Goal: Task Accomplishment & Management: Use online tool/utility

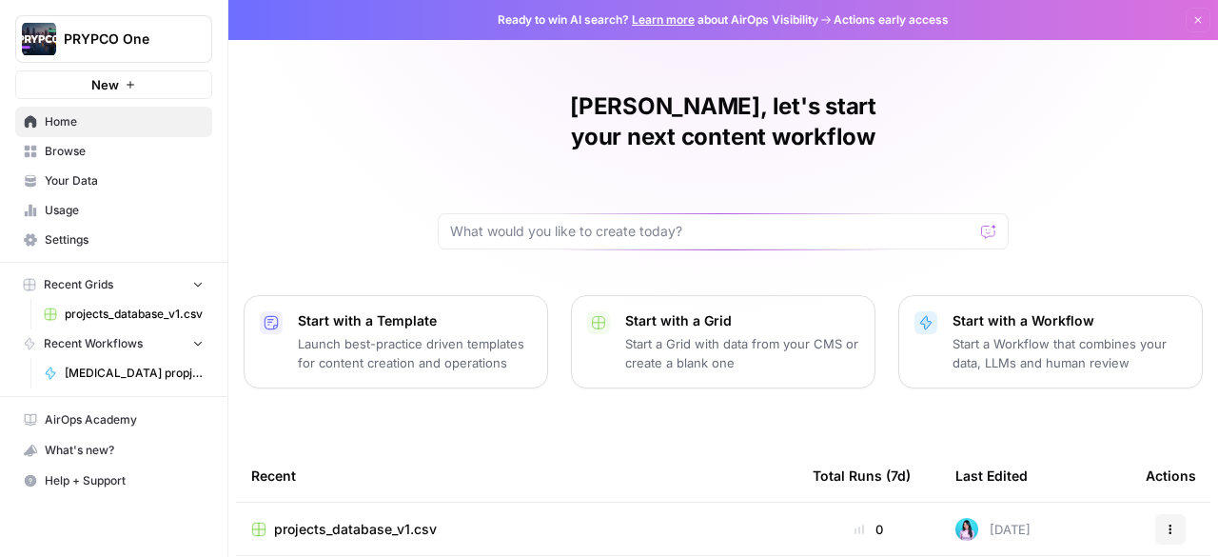
click at [129, 315] on span "projects_database_v1.csv" at bounding box center [134, 313] width 139 height 17
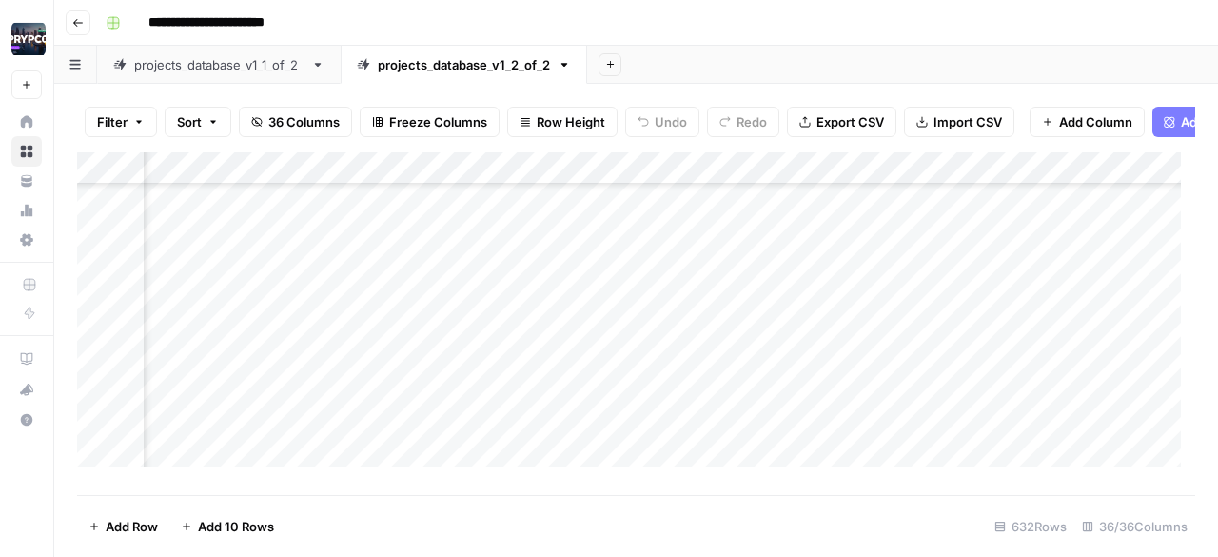
scroll to position [7270, 4764]
click at [589, 426] on div "Add Column" at bounding box center [636, 316] width 1118 height 328
click at [696, 411] on div "Add Column" at bounding box center [636, 316] width 1118 height 328
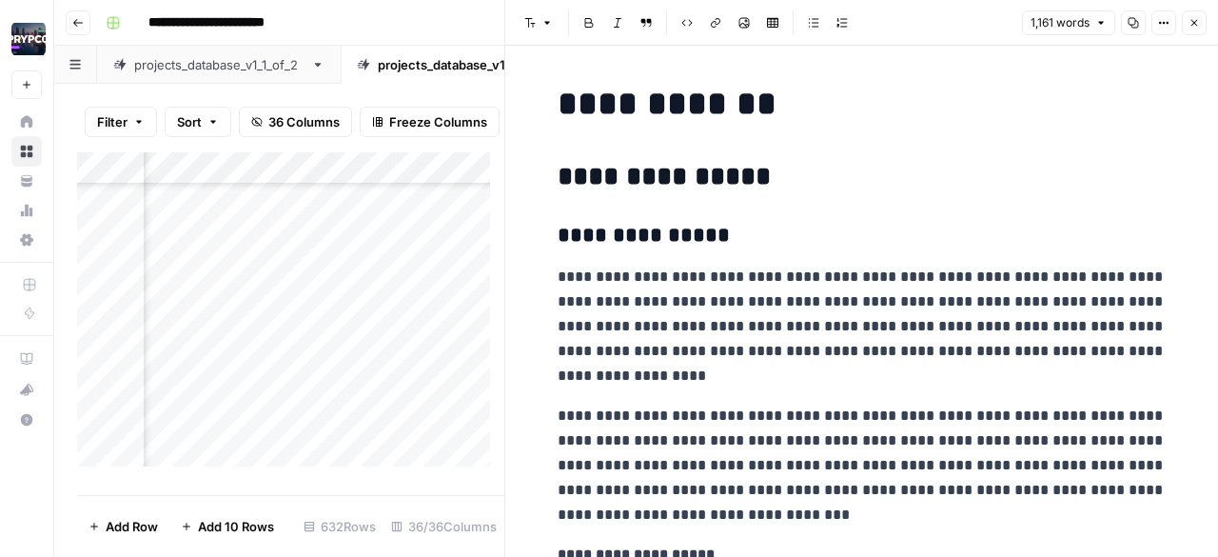
click at [1168, 20] on icon "button" at bounding box center [1163, 22] width 11 height 11
click at [1109, 178] on span "Markdown" at bounding box center [1099, 175] width 74 height 19
click at [1109, 178] on h2 "**********" at bounding box center [861, 177] width 609 height 30
click at [1165, 29] on button "Options" at bounding box center [1163, 22] width 25 height 25
click at [1104, 204] on span "Code" at bounding box center [1107, 201] width 91 height 19
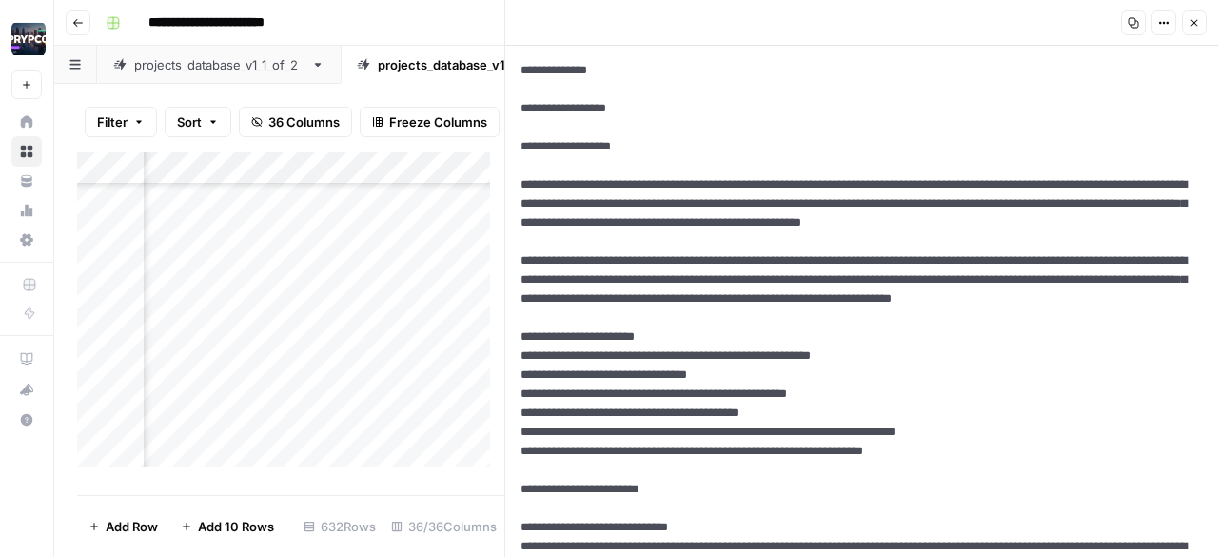
click at [1133, 26] on icon "button" at bounding box center [1132, 22] width 11 height 11
click at [1133, 32] on button "Copy" at bounding box center [1133, 22] width 25 height 25
